Goal: Information Seeking & Learning: Learn about a topic

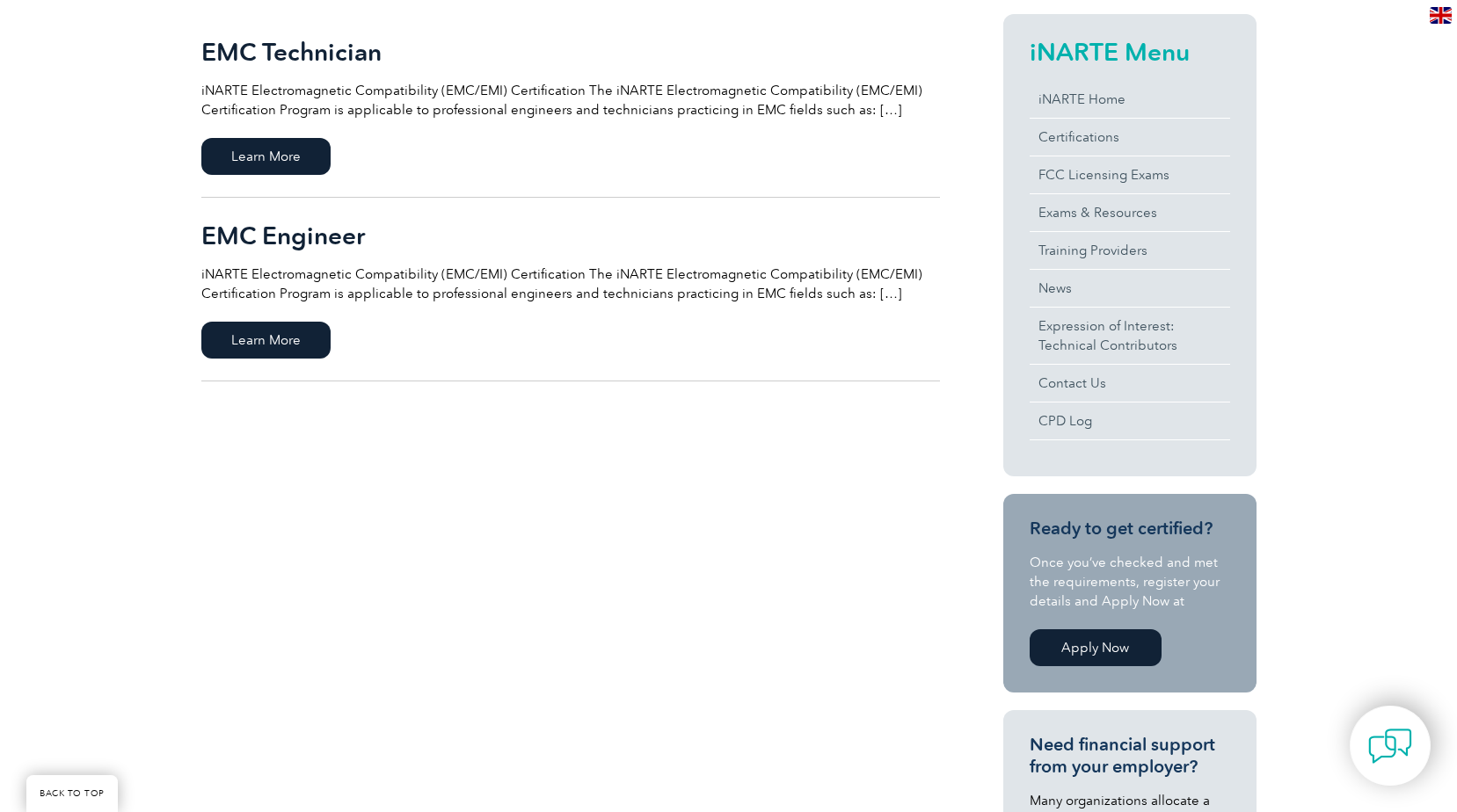
scroll to position [440, 0]
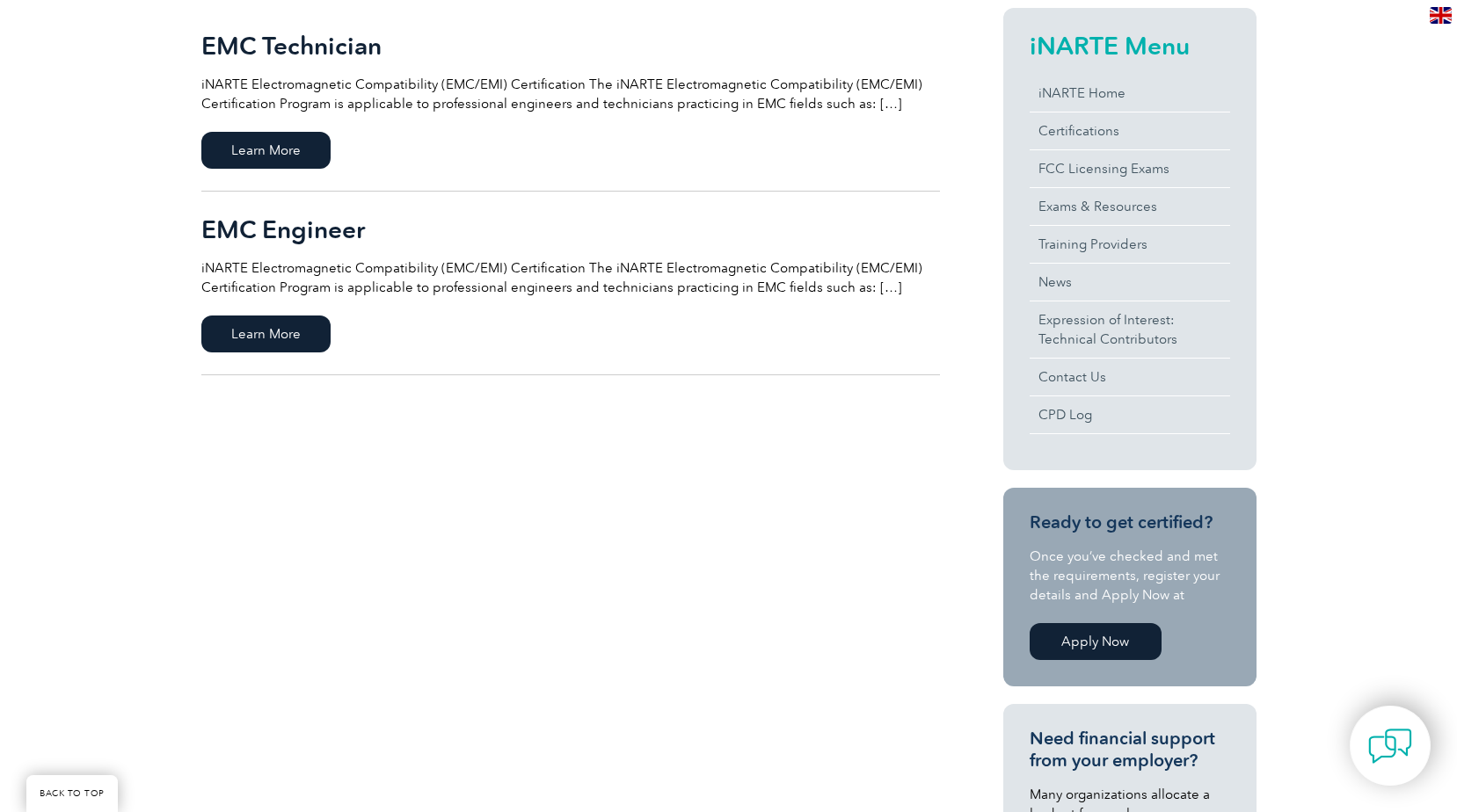
click at [703, 531] on div "EMC Technician iNARTE Electromagnetic Compatibility (EMC/EMI) Certification The…" at bounding box center [729, 527] width 1055 height 1146
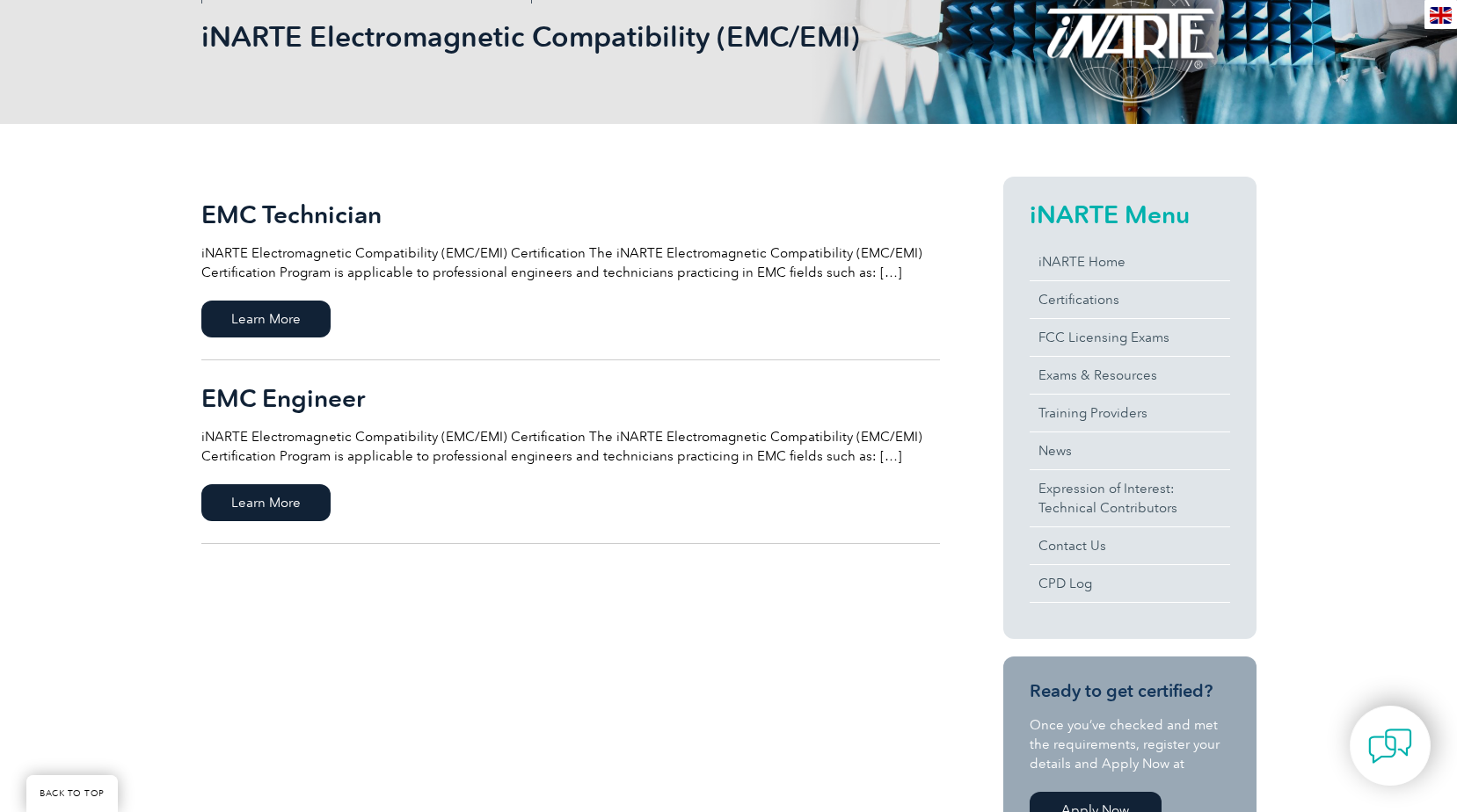
scroll to position [263, 0]
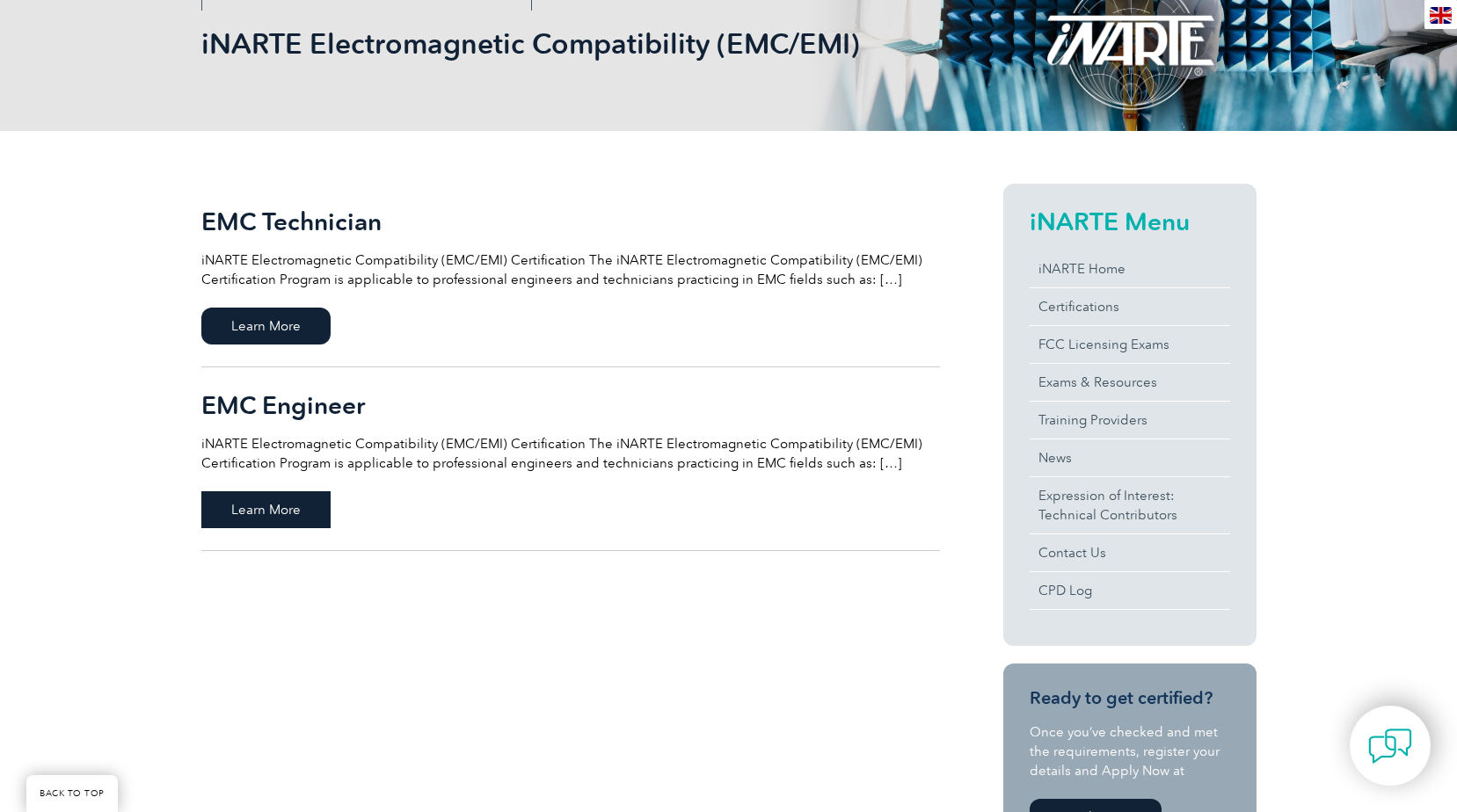
click at [289, 511] on span "Learn More" at bounding box center [266, 510] width 129 height 37
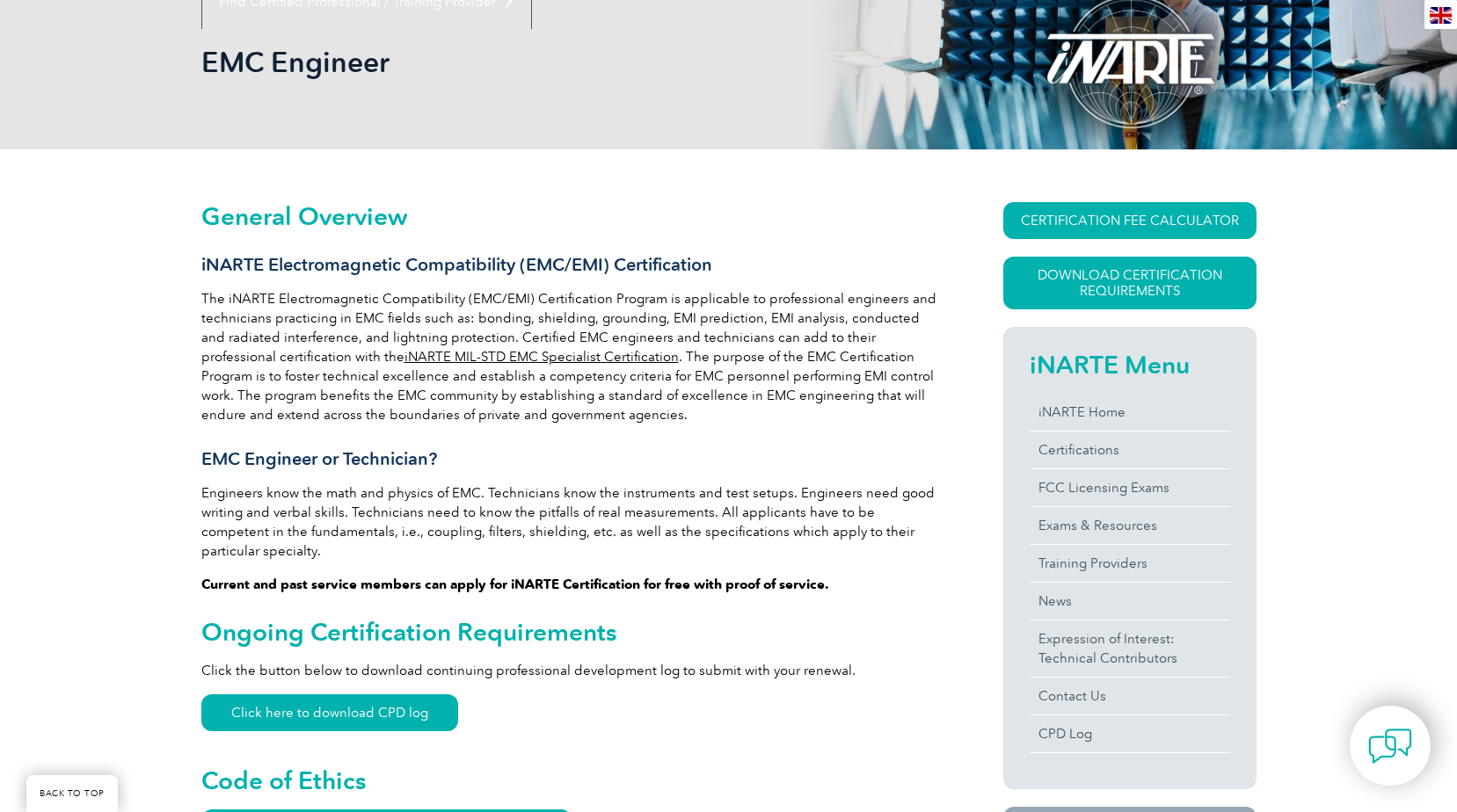
scroll to position [333, 0]
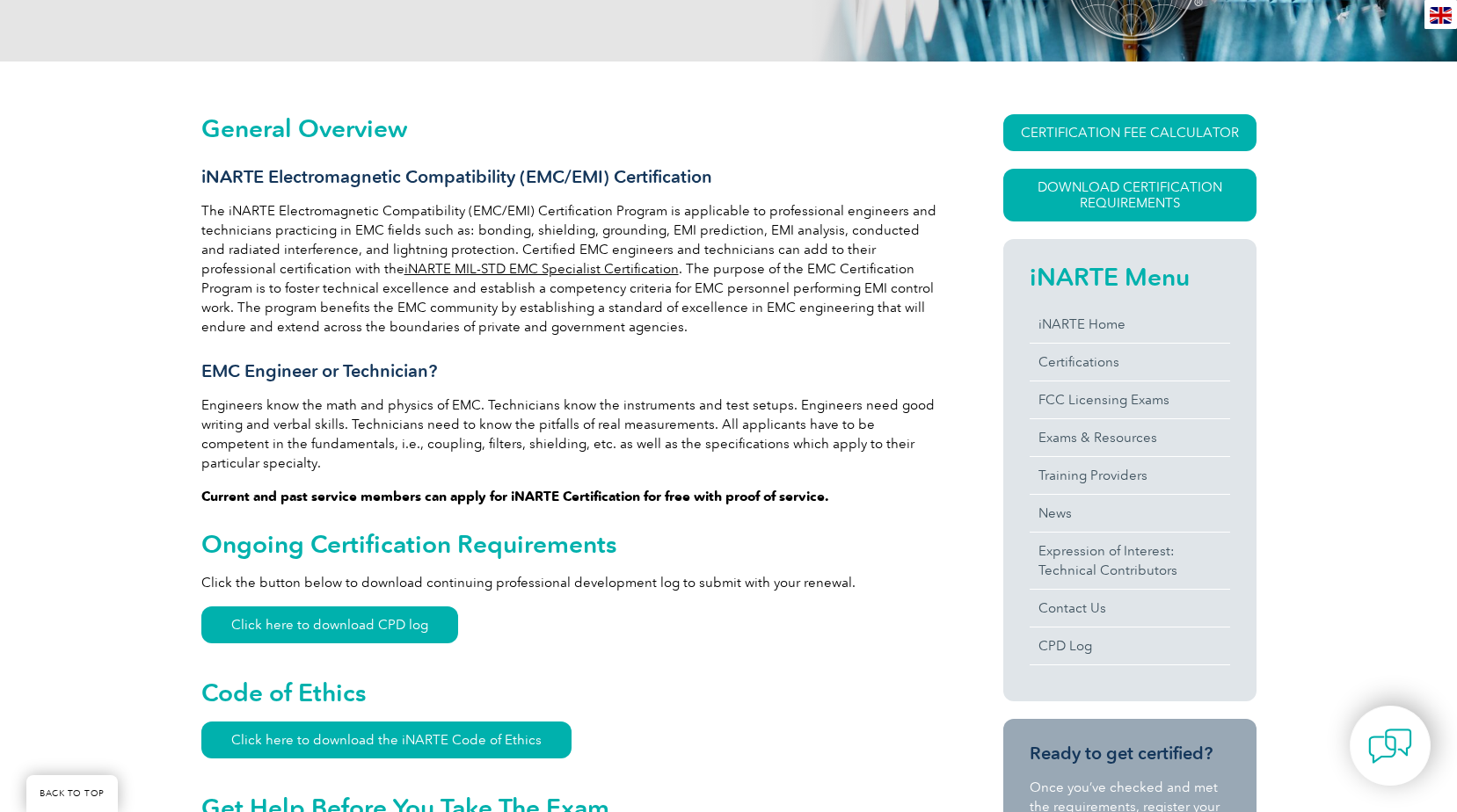
click at [65, 790] on link "BACK TO TOP" at bounding box center [72, 793] width 91 height 37
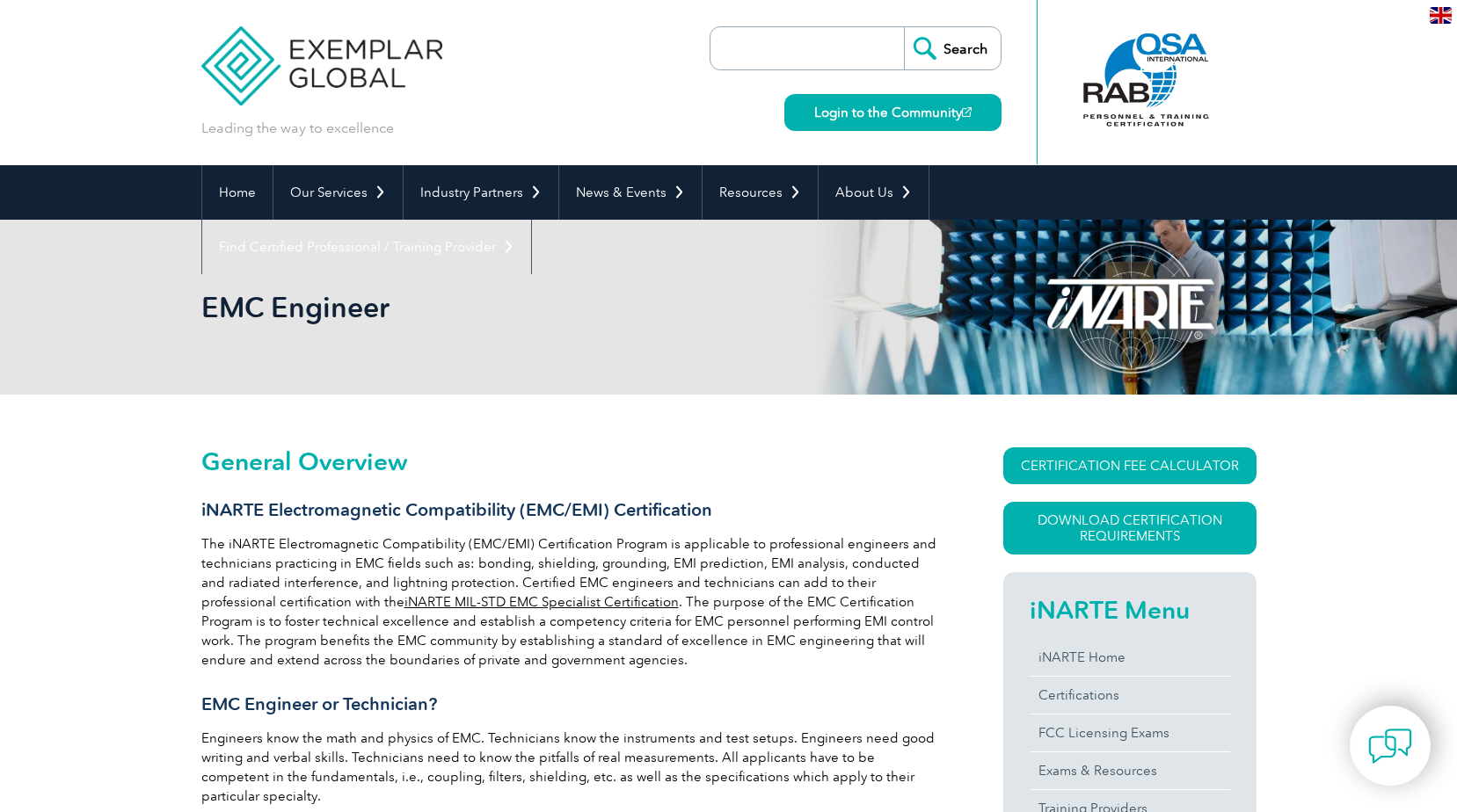
scroll to position [88, 0]
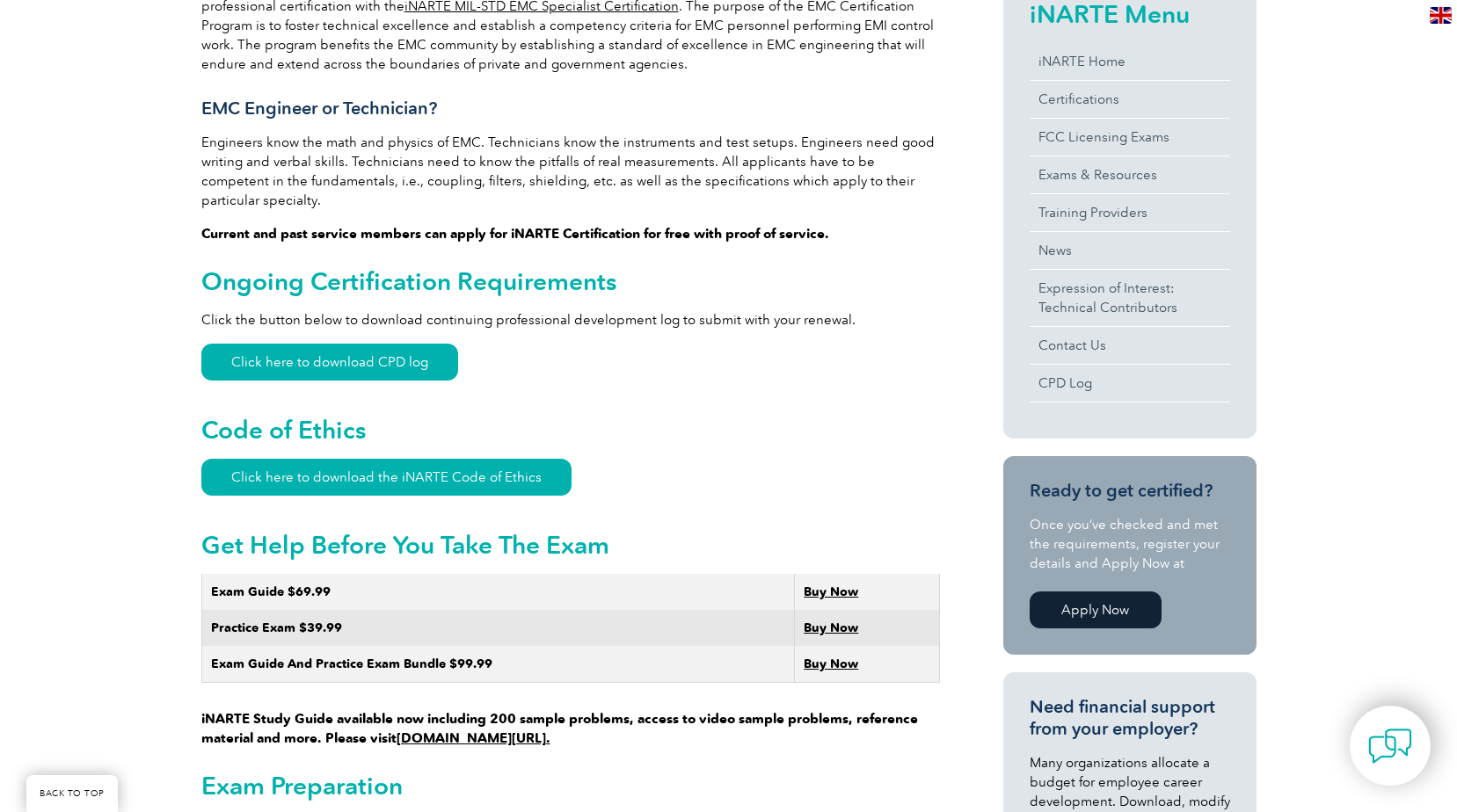
scroll to position [791, 0]
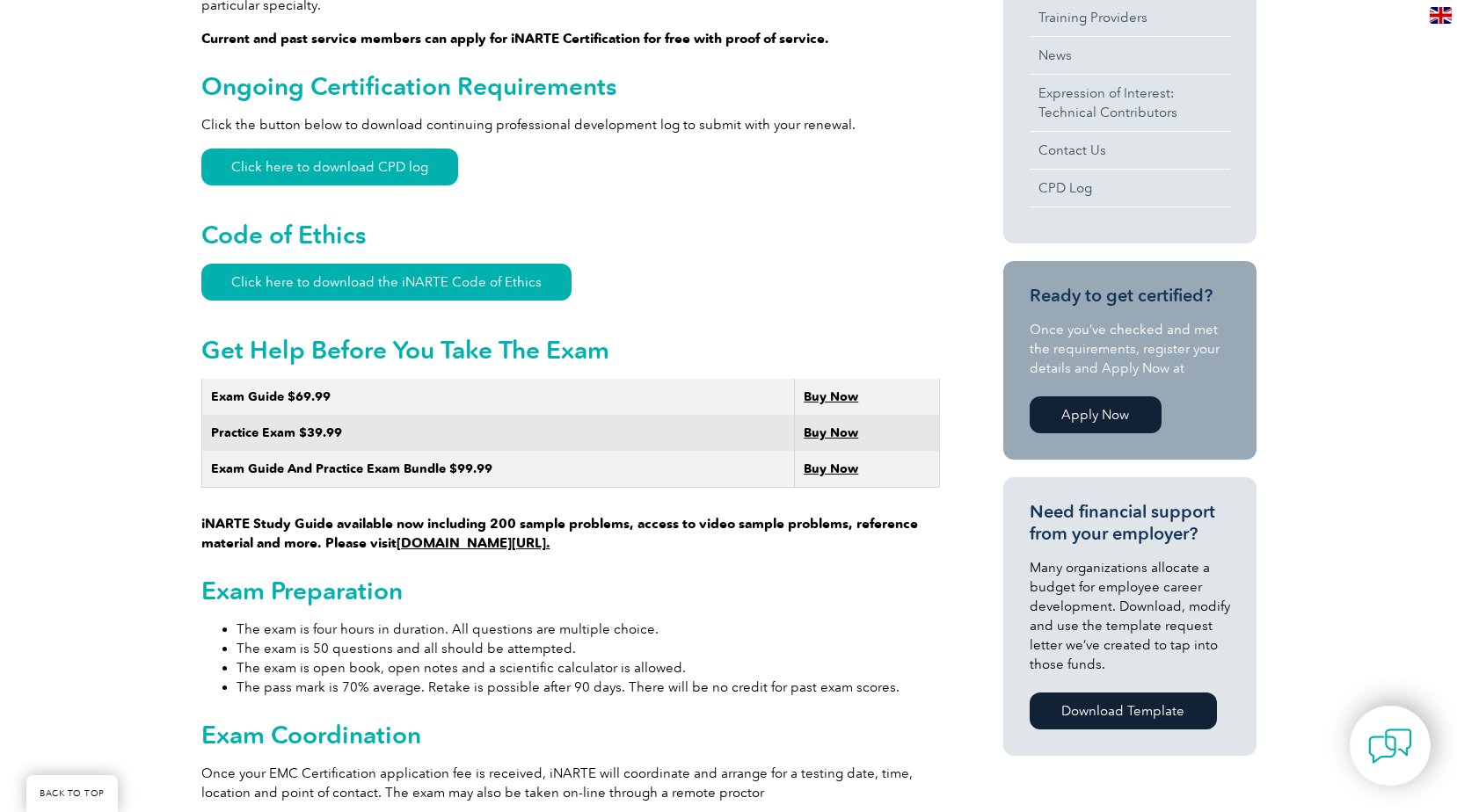
click at [901, 538] on div "General Overview iNARTE Electromagnetic Compatibility (EMC/EMI) Certification T…" at bounding box center [570, 803] width 739 height 2294
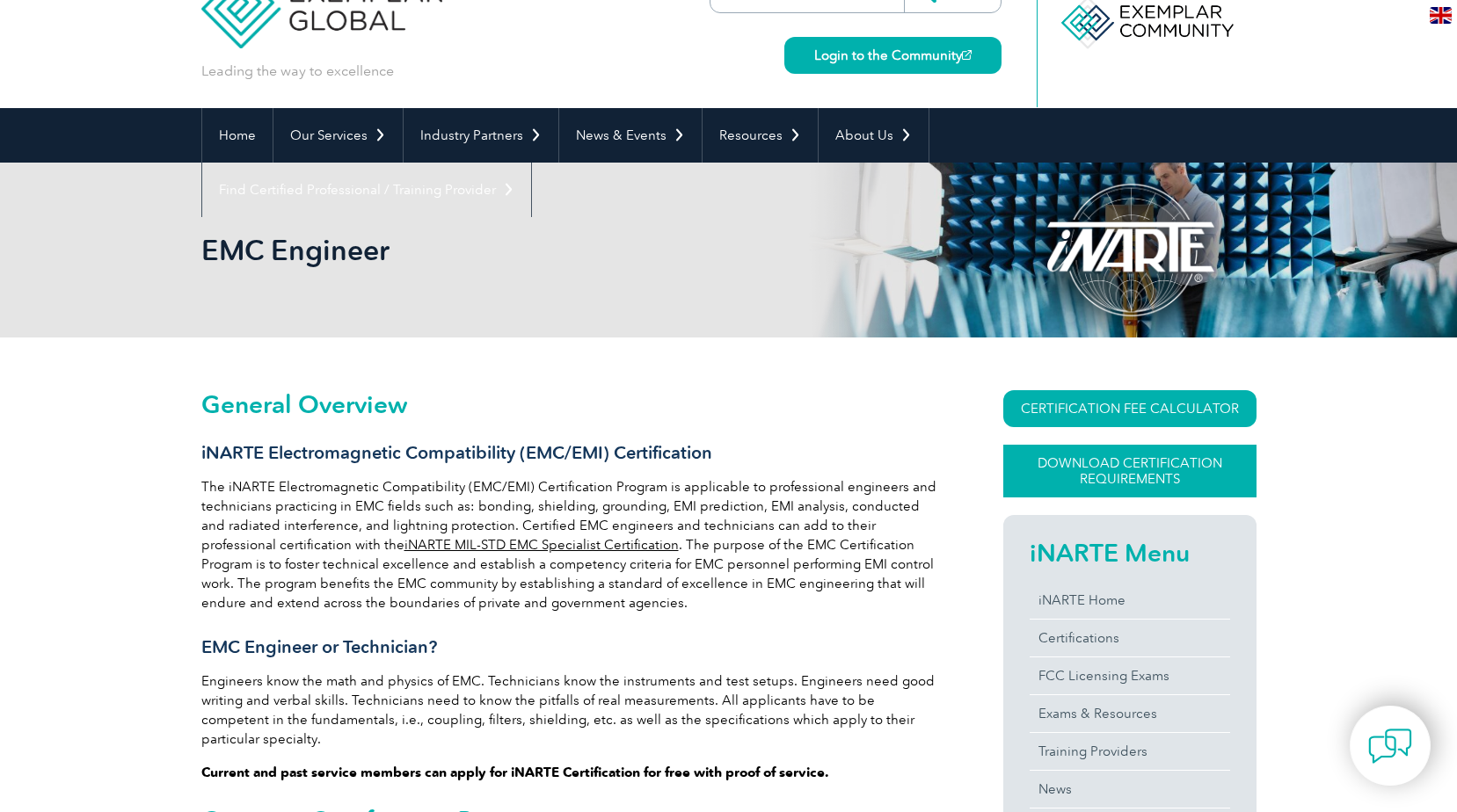
scroll to position [88, 0]
